Goal: Task Accomplishment & Management: Manage account settings

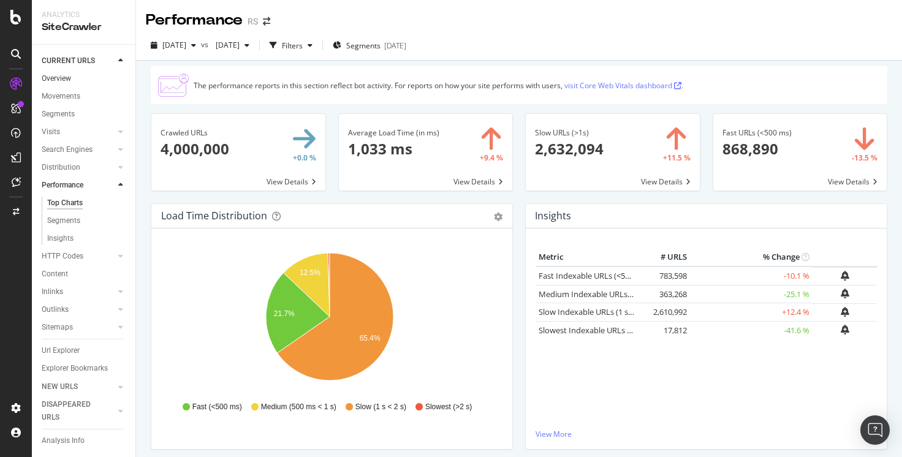
click at [79, 80] on link "Overview" at bounding box center [84, 78] width 85 height 13
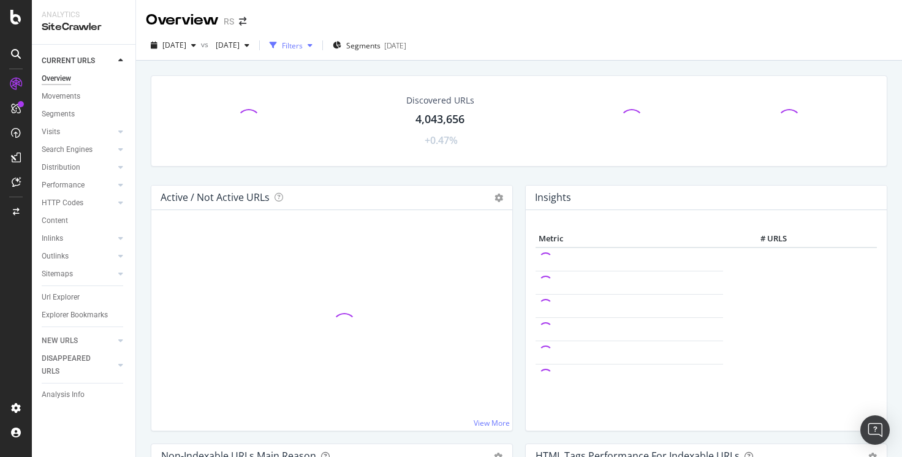
click at [303, 45] on div "Filters" at bounding box center [292, 45] width 21 height 10
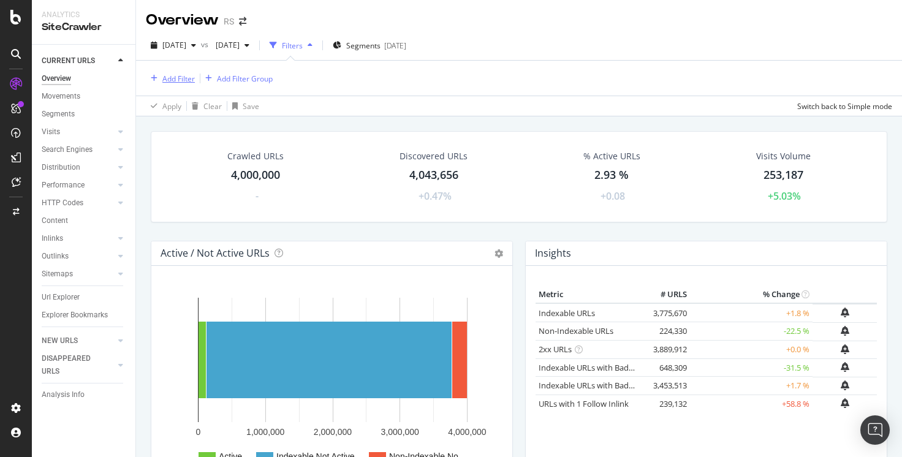
click at [169, 80] on div "Add Filter" at bounding box center [178, 79] width 32 height 10
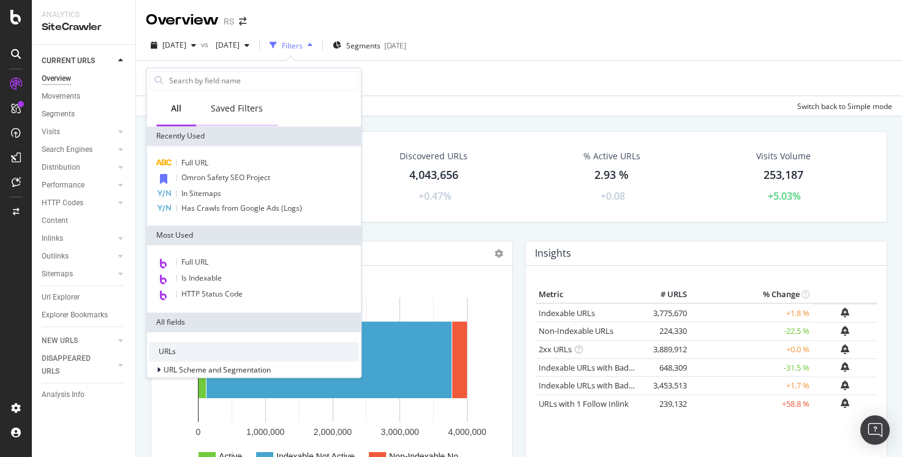
click at [235, 106] on div "Saved Filters" at bounding box center [237, 108] width 52 height 12
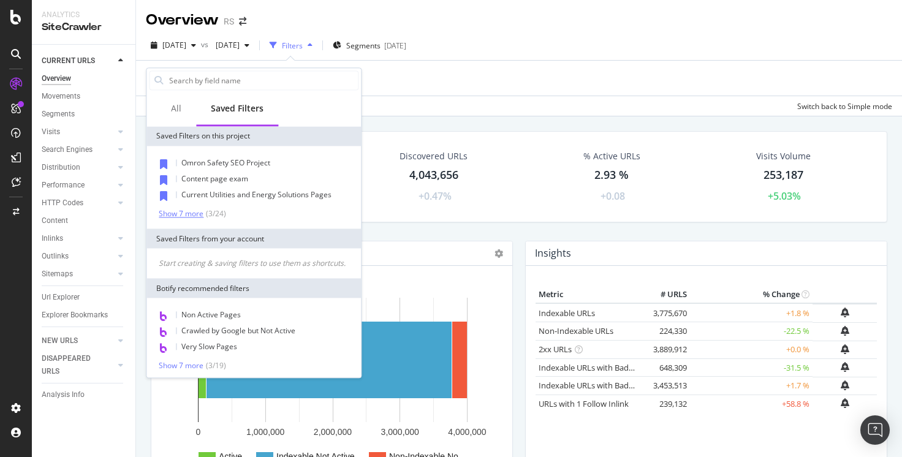
click at [181, 216] on div "Show 7 more" at bounding box center [181, 214] width 45 height 9
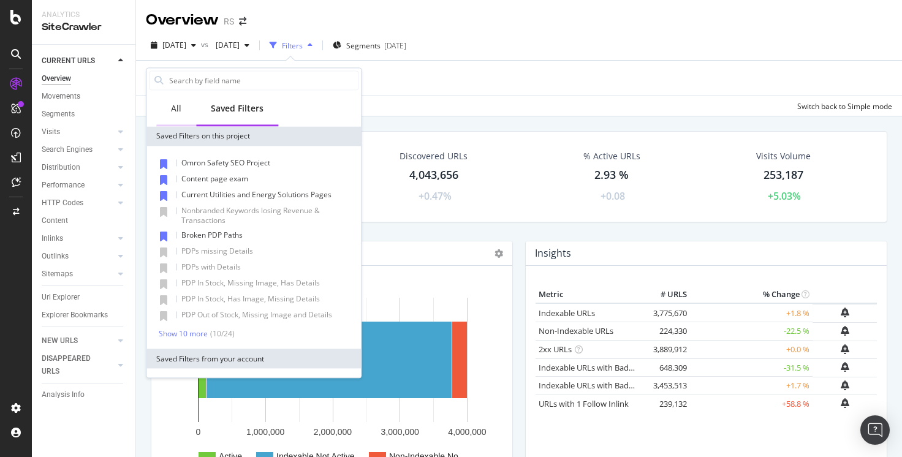
click at [176, 109] on div "All" at bounding box center [176, 108] width 10 height 12
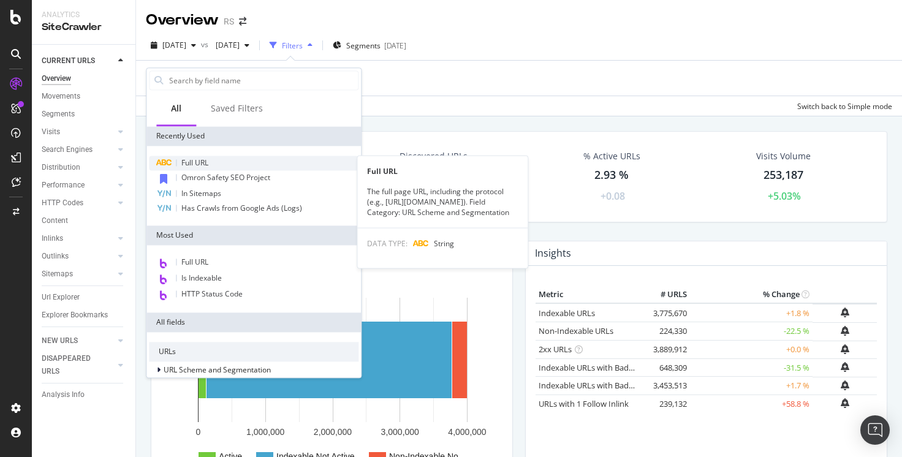
click at [227, 162] on div "Full URL" at bounding box center [254, 163] width 210 height 15
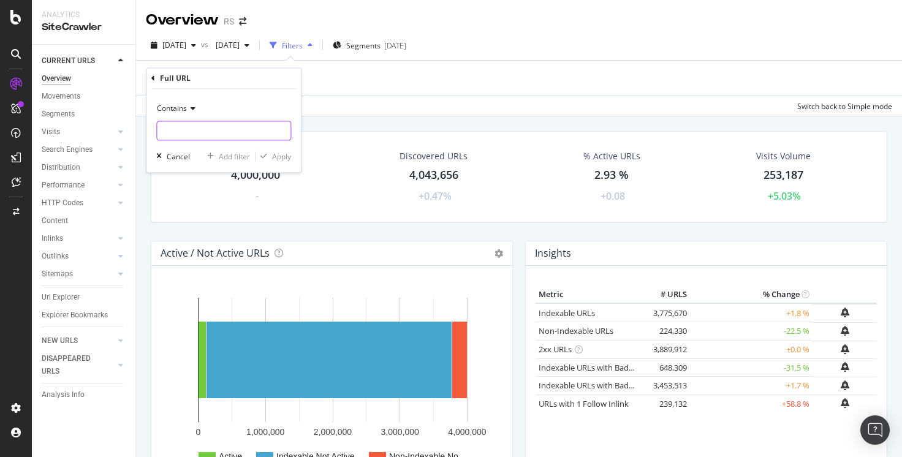
click at [258, 133] on input "text" at bounding box center [224, 131] width 134 height 20
paste input "catalog/product/view/id/"
type input "catalog/product/view/id/"
click at [279, 161] on div "Apply" at bounding box center [281, 156] width 19 height 10
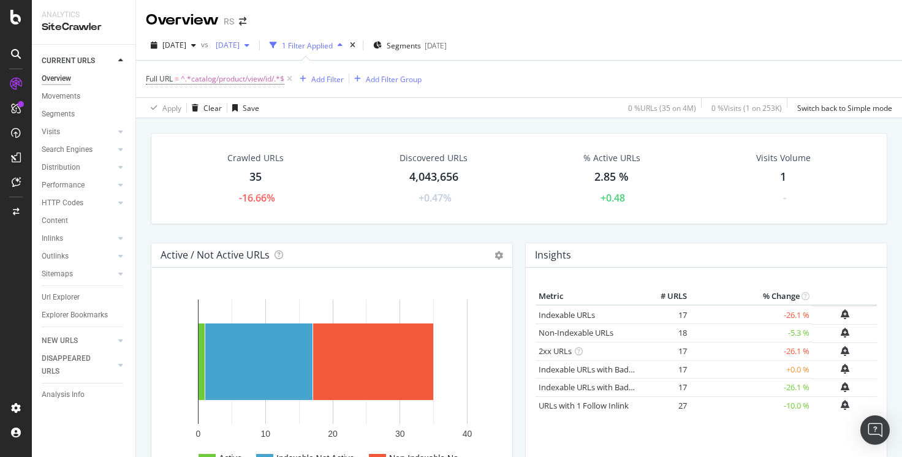
click at [254, 45] on div "button" at bounding box center [247, 45] width 15 height 7
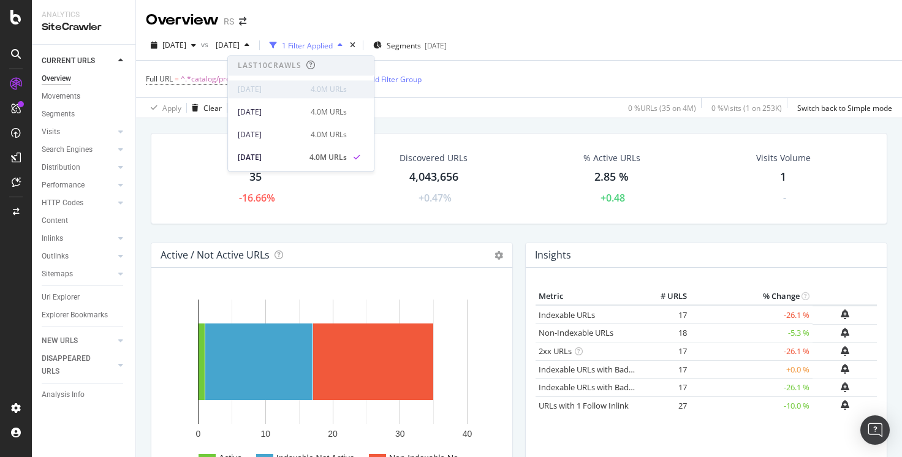
click at [280, 90] on div "[DATE]" at bounding box center [271, 89] width 66 height 11
click at [278, 108] on div "2025 Oct. 4th" at bounding box center [271, 112] width 66 height 11
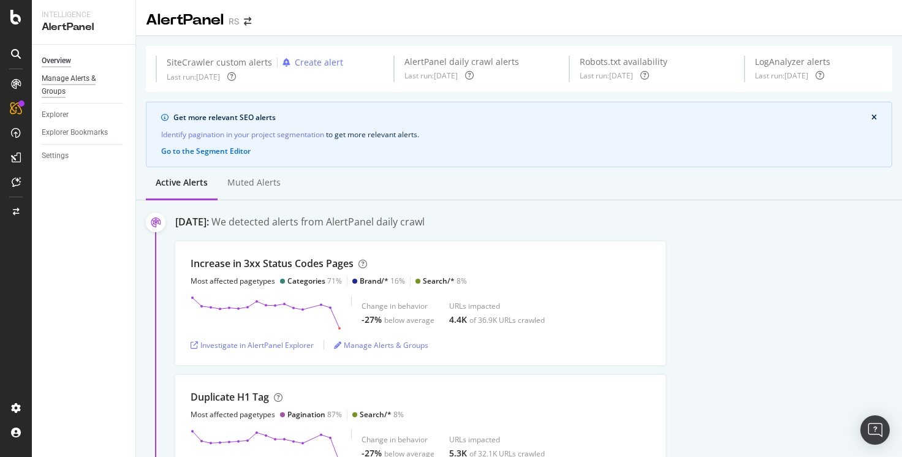
click at [61, 80] on div "Manage Alerts & Groups" at bounding box center [79, 85] width 74 height 26
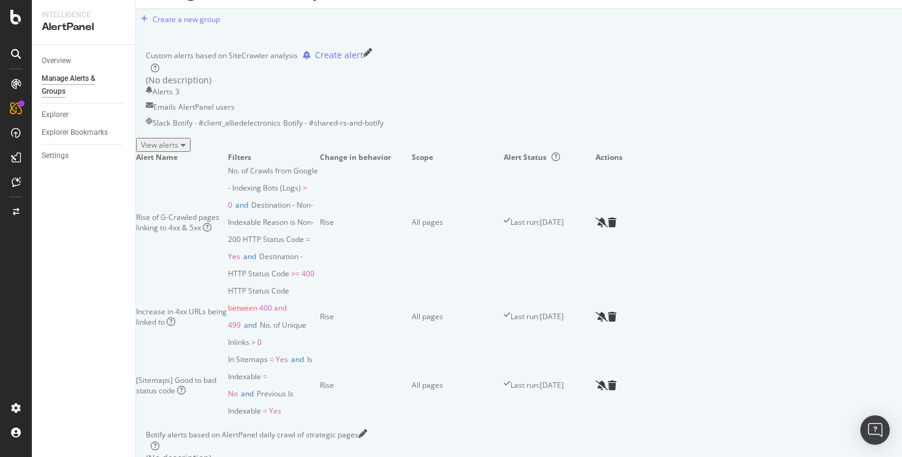
scroll to position [27, 0]
click at [186, 150] on div "View alerts" at bounding box center [163, 145] width 45 height 10
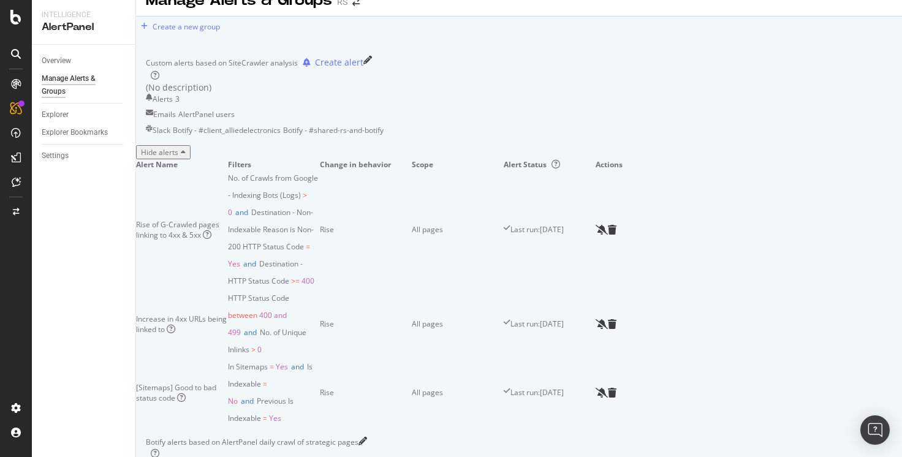
scroll to position [1, 0]
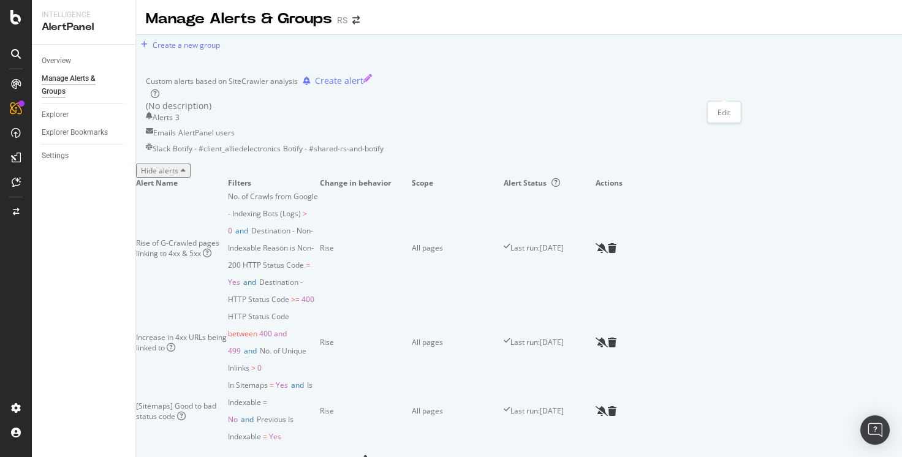
click at [372, 83] on icon "pencil" at bounding box center [367, 78] width 9 height 9
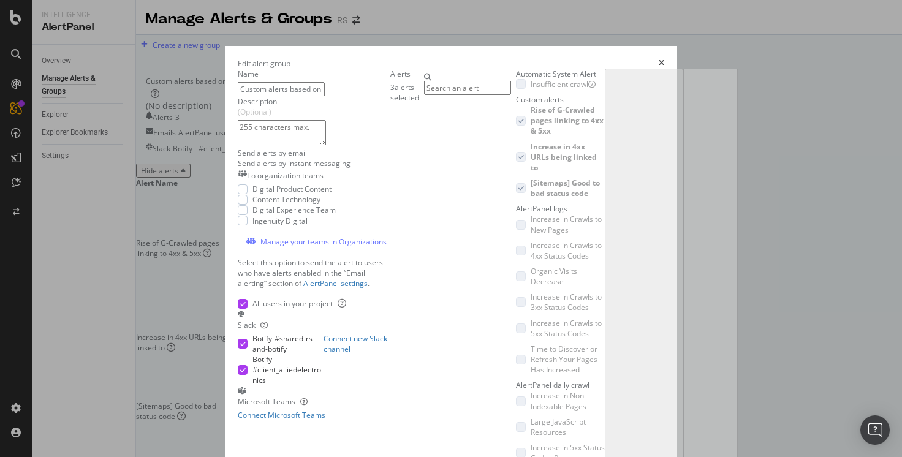
scroll to position [0, 0]
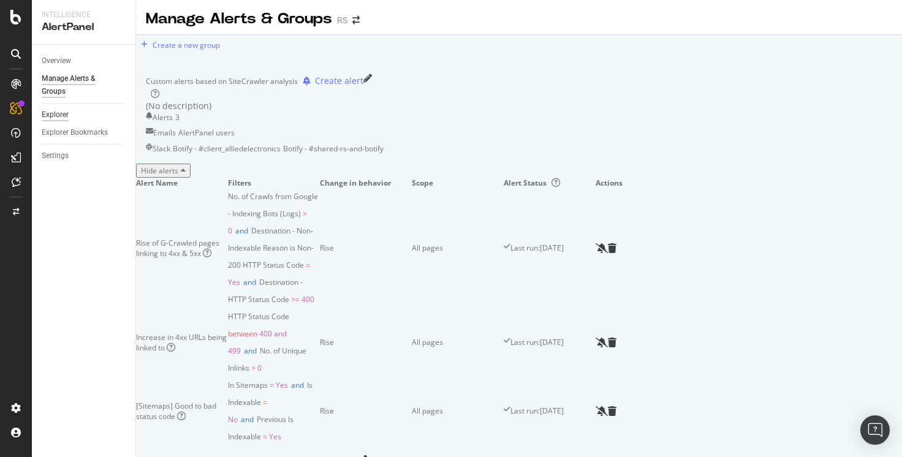
click at [59, 113] on div "Explorer" at bounding box center [55, 114] width 27 height 13
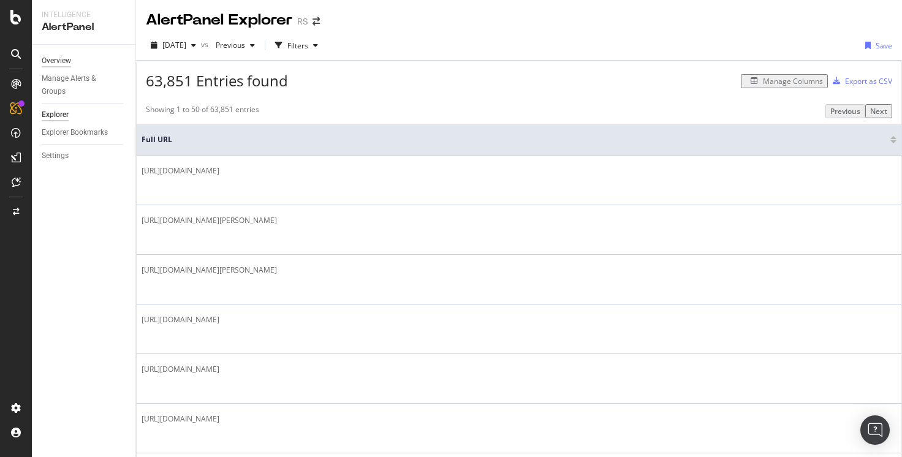
click at [64, 63] on div "Overview" at bounding box center [56, 61] width 29 height 13
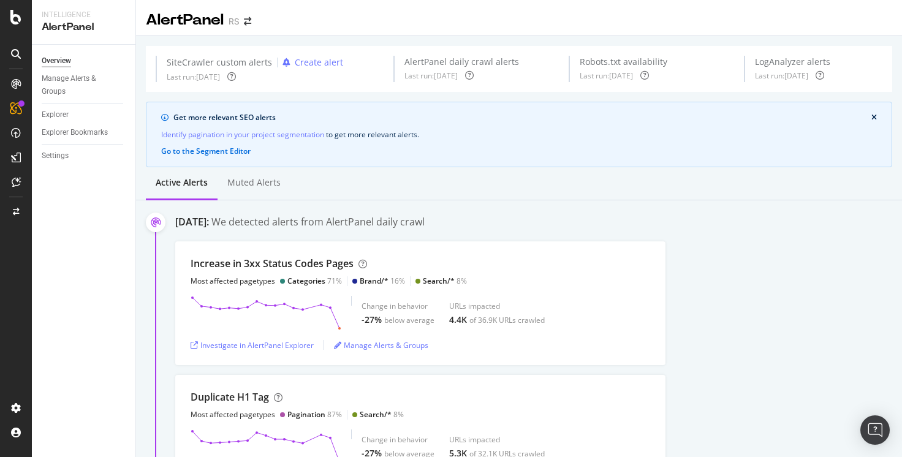
click at [760, 217] on div "October 4th 2025: We detected alerts from AlertPanel daily crawl" at bounding box center [538, 223] width 727 height 17
click at [23, 290] on div at bounding box center [15, 236] width 29 height 324
